Goal: Share content: Share content

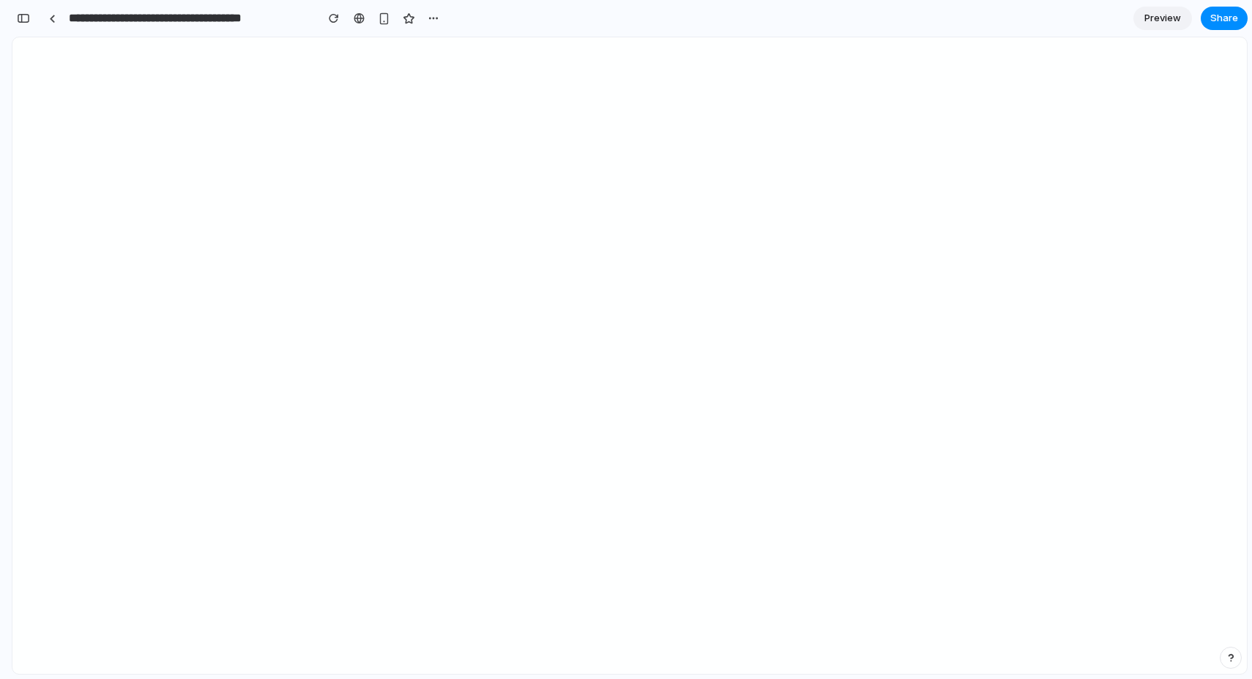
scroll to position [1189, 0]
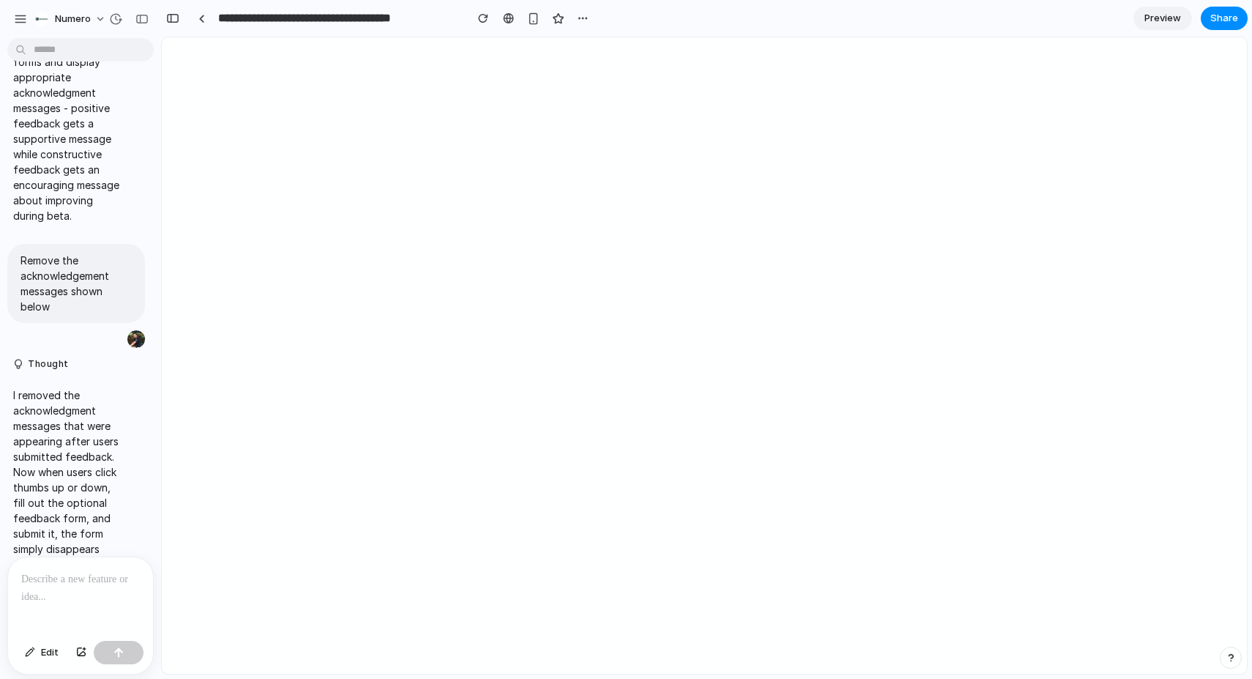
click at [62, 594] on div at bounding box center [80, 596] width 145 height 78
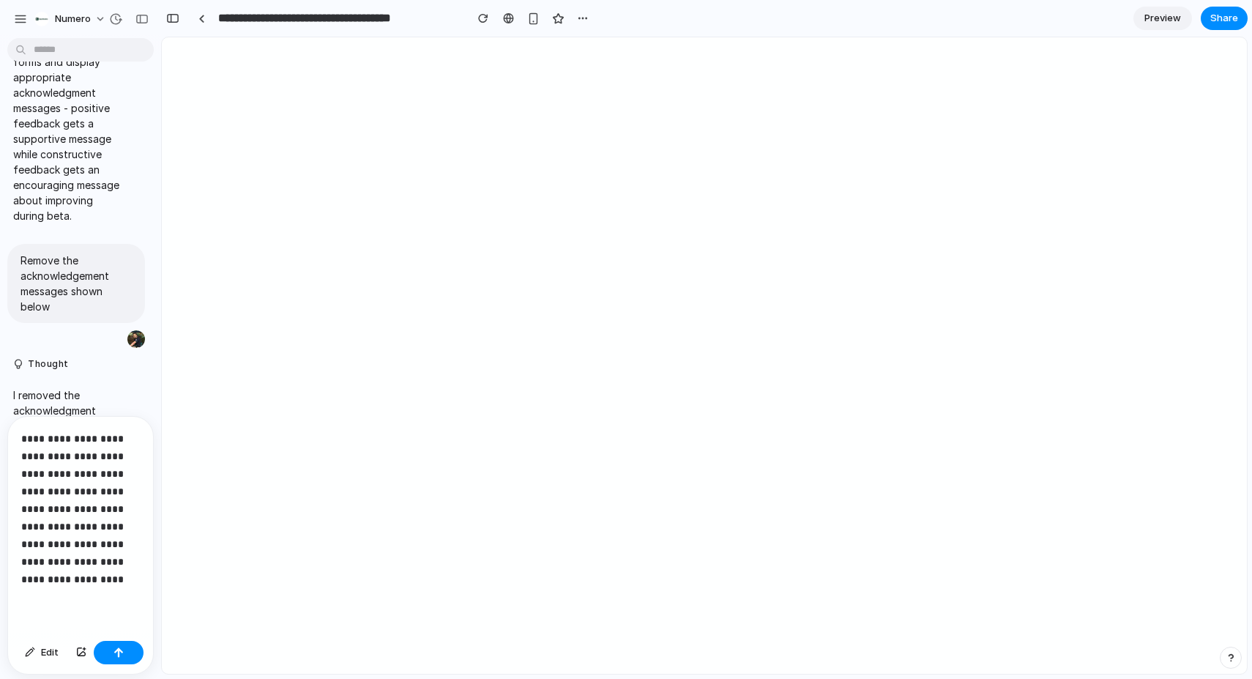
scroll to position [1601, 0]
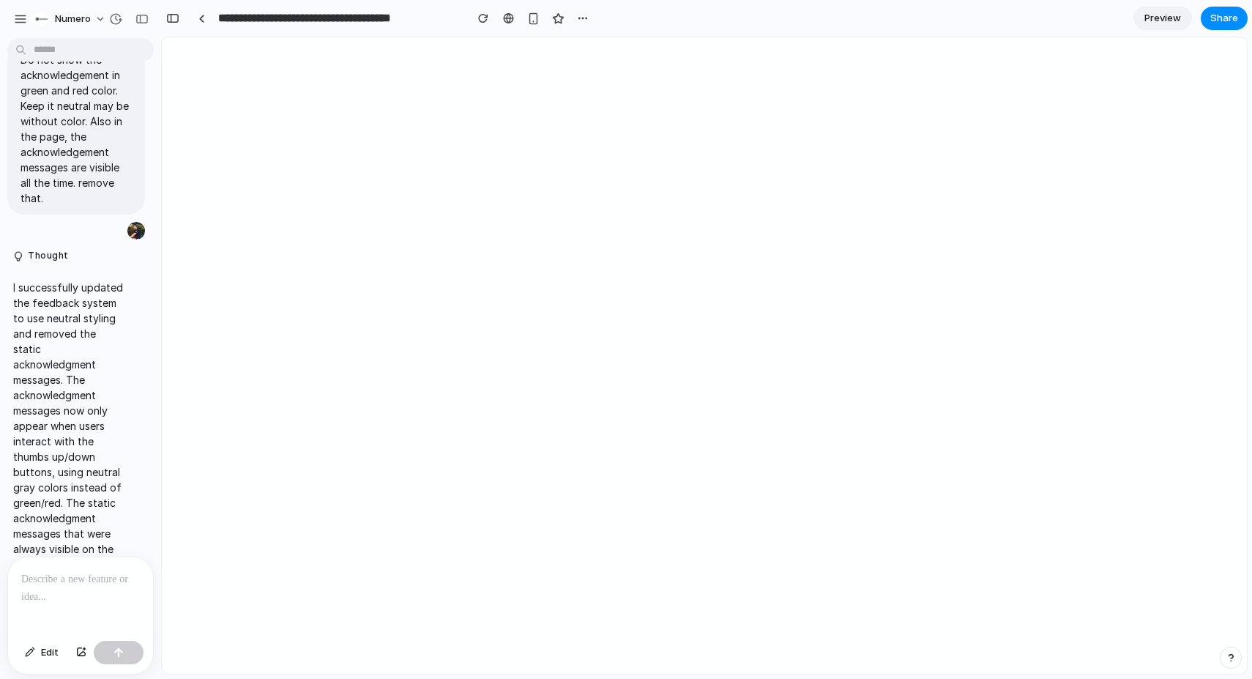
click at [53, 585] on p at bounding box center [80, 579] width 119 height 18
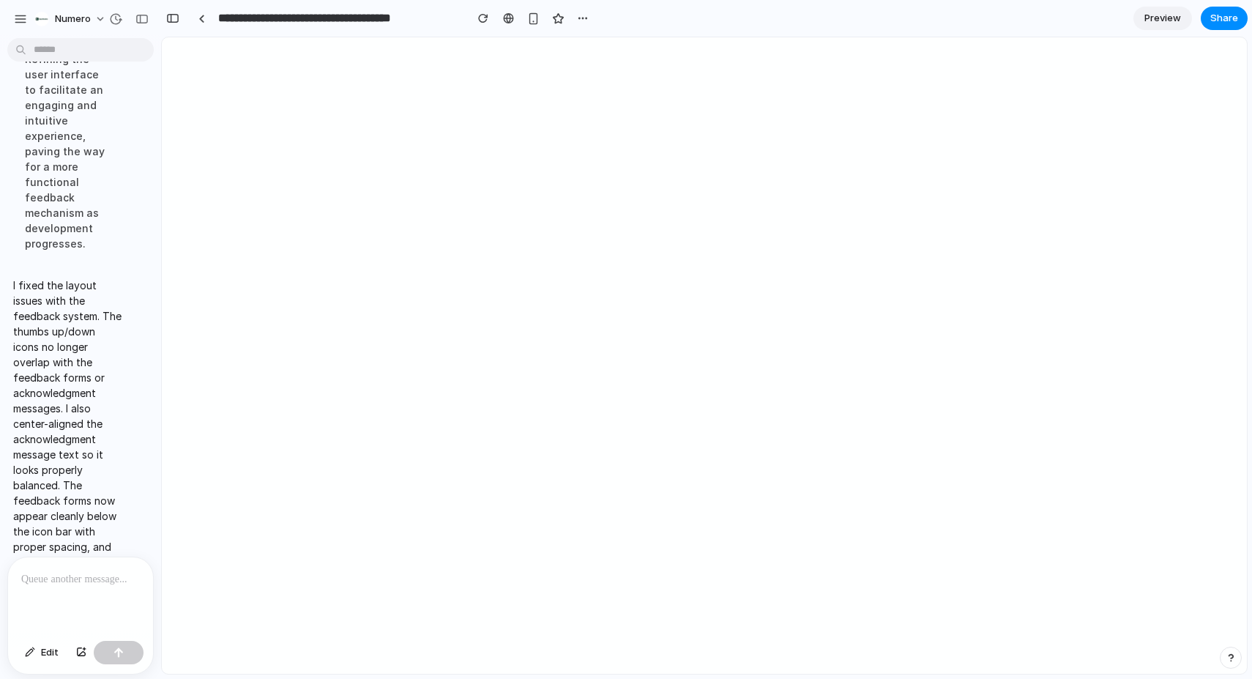
scroll to position [3203, 0]
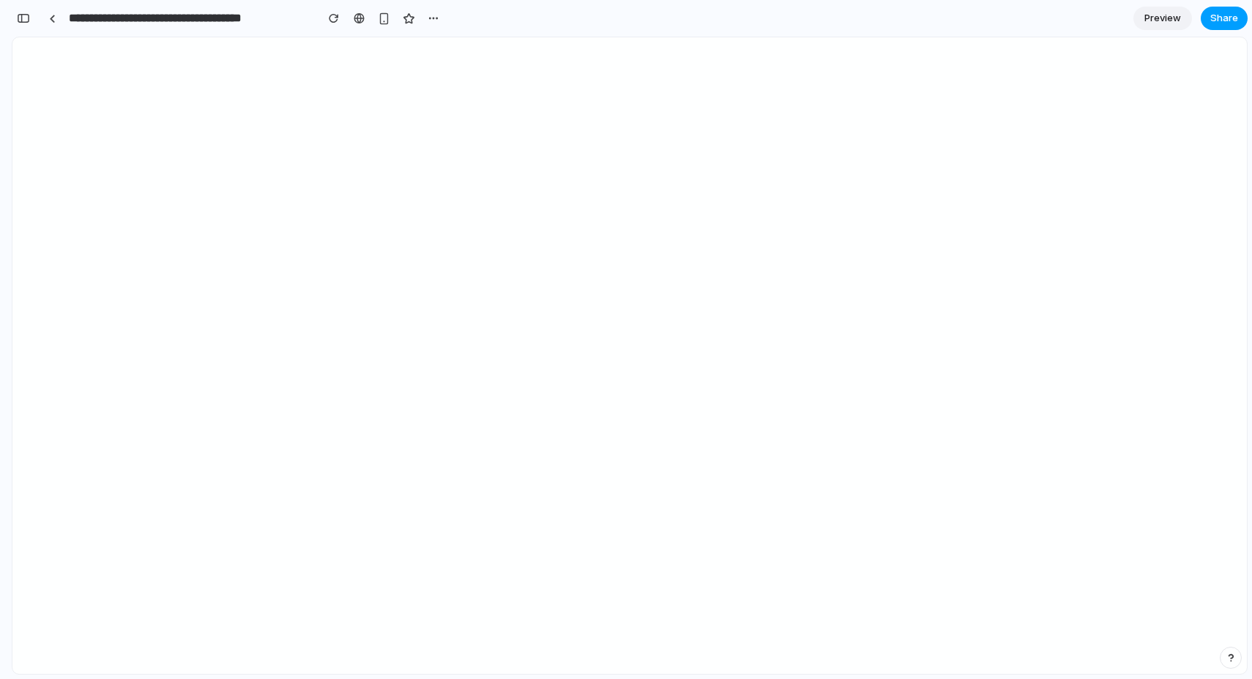
click at [1238, 7] on button "Share" at bounding box center [1224, 18] width 47 height 23
click at [1198, 162] on span "Copy link" at bounding box center [1200, 156] width 42 height 15
click at [1204, 89] on div "Creator" at bounding box center [1197, 89] width 63 height 21
click at [1206, 130] on article "Share ' Feedback Notes for Numero Secure Stream ' [PERSON_NAME] Creator Anyone …" at bounding box center [1080, 109] width 330 height 146
click at [1206, 124] on div "Full access" at bounding box center [1190, 119] width 78 height 21
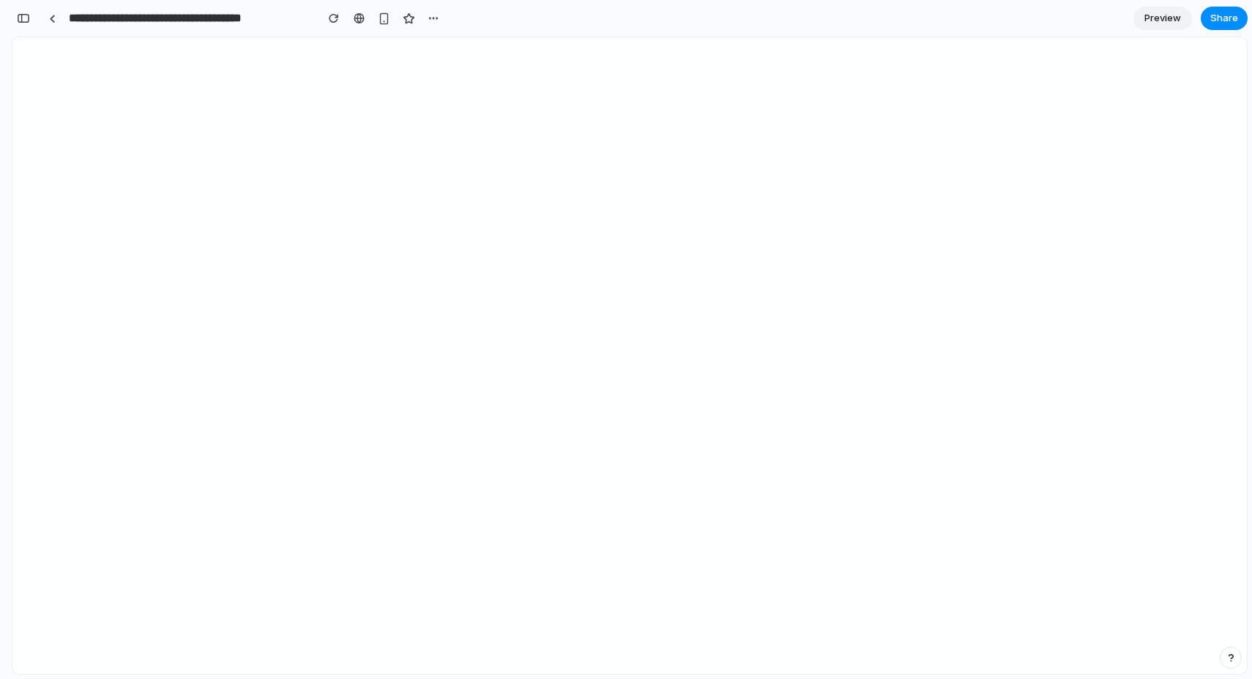
click at [1202, 114] on div "Full access" at bounding box center [1190, 119] width 78 height 21
click at [1178, 115] on div "Full access" at bounding box center [1190, 119] width 78 height 21
click at [1178, 118] on div "Full access" at bounding box center [1190, 119] width 78 height 21
click at [986, 121] on span "Anyone at [GEOGRAPHIC_DATA]" at bounding box center [1025, 119] width 144 height 15
click at [1193, 164] on button "Copy link" at bounding box center [1191, 156] width 88 height 25
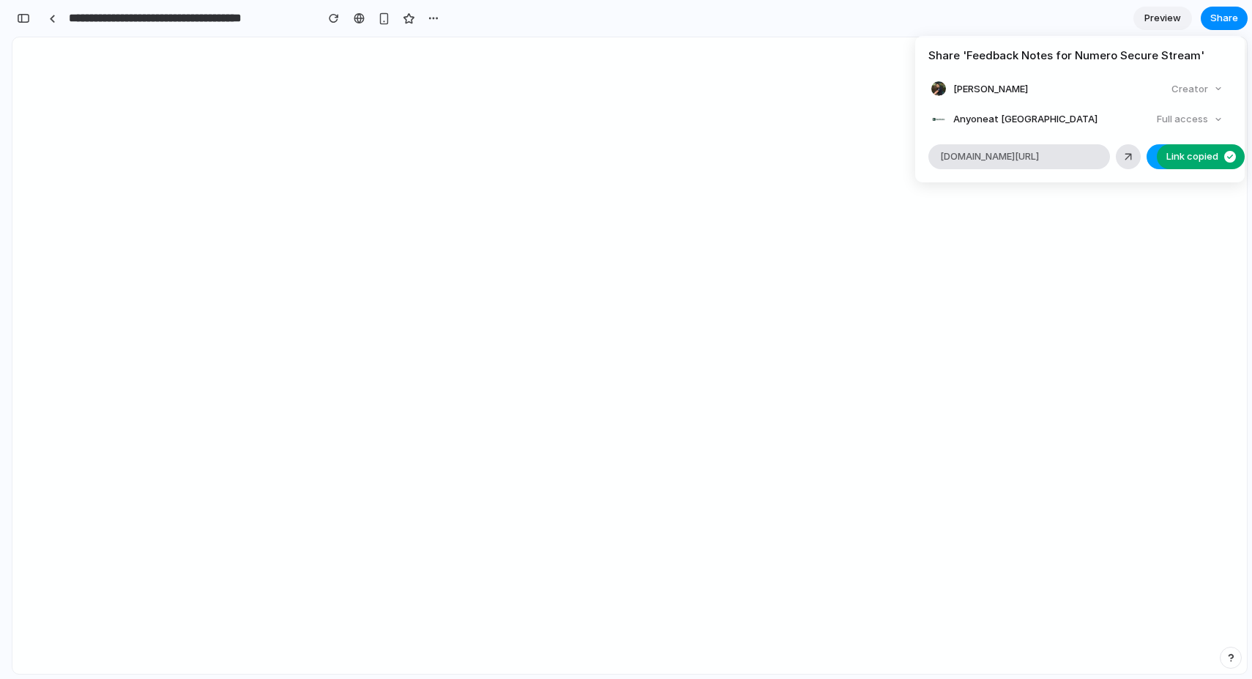
click at [1193, 164] on button "Copy link" at bounding box center [1191, 156] width 88 height 25
click at [1192, 122] on div "Full access" at bounding box center [1190, 119] width 78 height 21
click at [1171, 114] on div "Full access" at bounding box center [1190, 119] width 78 height 21
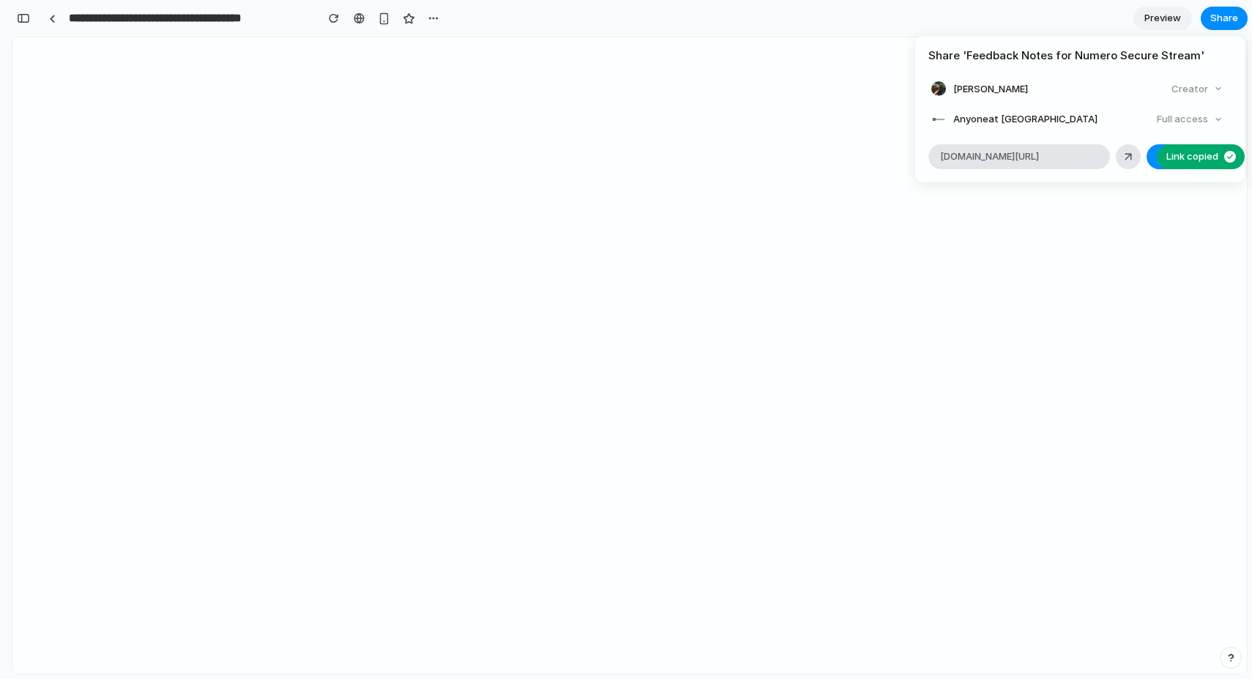
click at [1171, 114] on div "Full access" at bounding box center [1190, 119] width 78 height 21
click at [238, 591] on div "Share ' Feedback Notes for Numero Secure Stream ' [PERSON_NAME] Creator Anyone …" at bounding box center [626, 339] width 1252 height 679
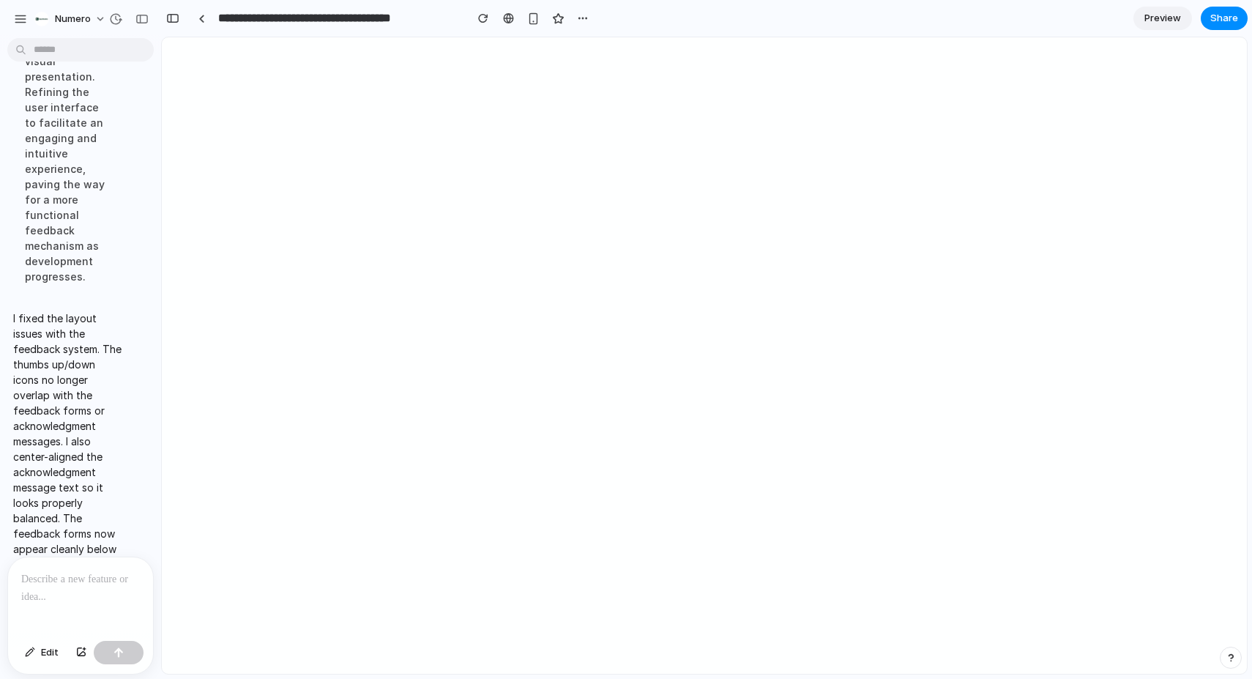
click at [59, 510] on p "I fixed the layout issues with the feedback system. The thumbs up/down icons no…" at bounding box center [68, 494] width 110 height 369
click at [37, 573] on p at bounding box center [80, 579] width 119 height 18
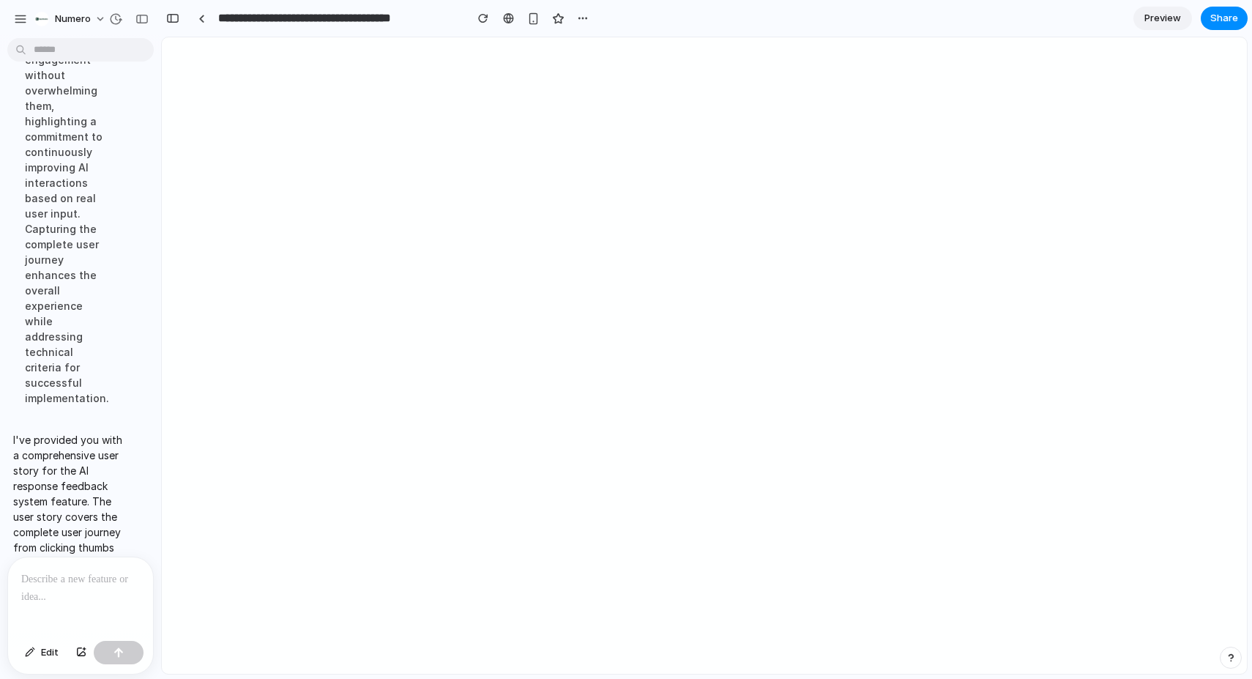
scroll to position [3798, 0]
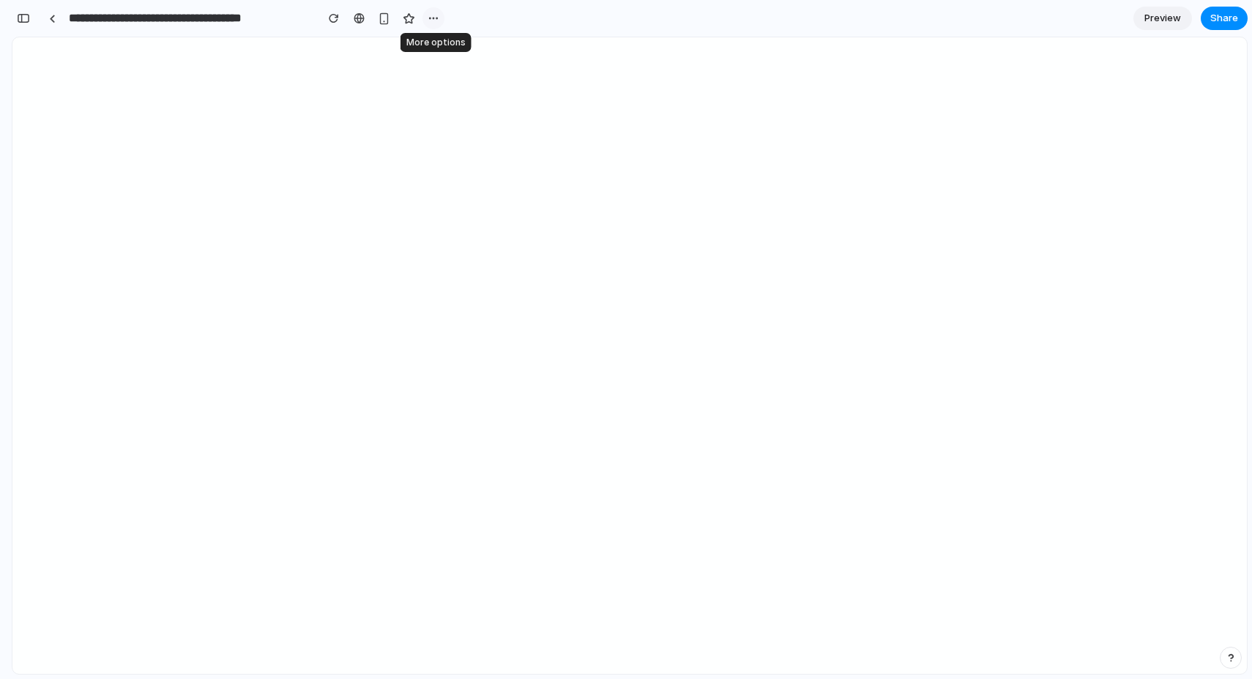
click at [436, 16] on div "button" at bounding box center [434, 18] width 12 height 12
click at [696, 131] on div "Duplicate Delete" at bounding box center [626, 339] width 1252 height 679
